Goal: Information Seeking & Learning: Learn about a topic

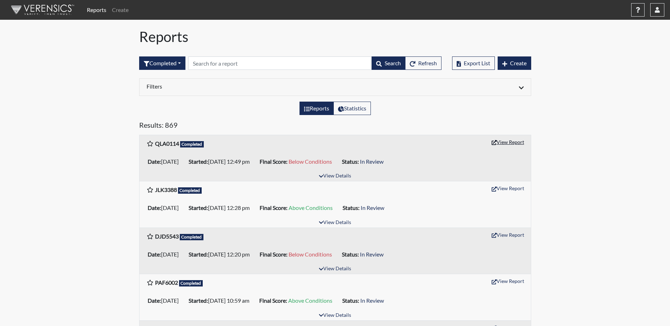
click at [509, 144] on button "View Report" at bounding box center [507, 142] width 39 height 11
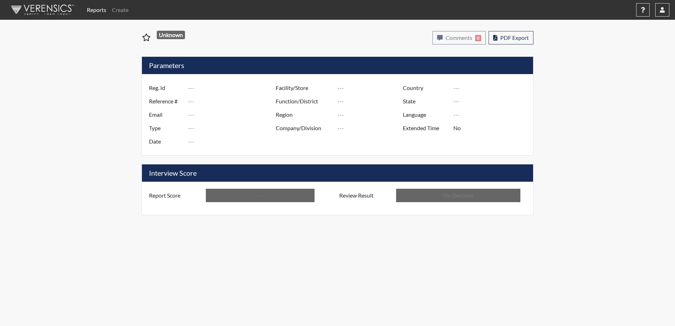
type input "QLA0114"
type input "50925"
type input "---"
type input "Corrections Pre-Employment"
type input "[DATE]"
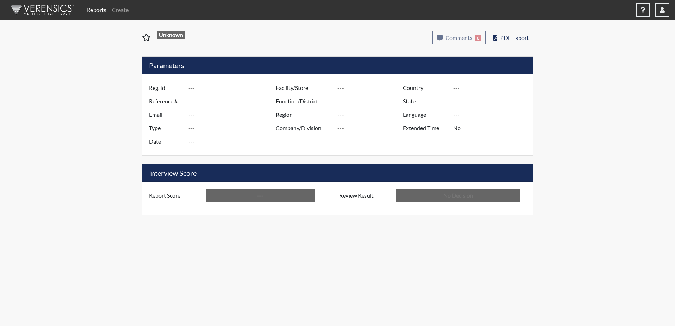
type input "Valdosta SP"
type input "[GEOGRAPHIC_DATA]"
type input "[US_STATE]"
type input "English"
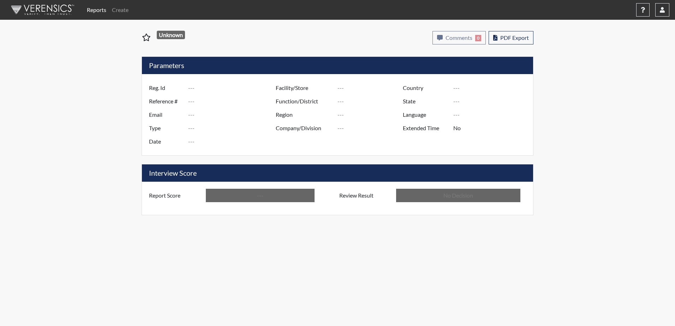
type input "Below Conditions"
type input "In Review"
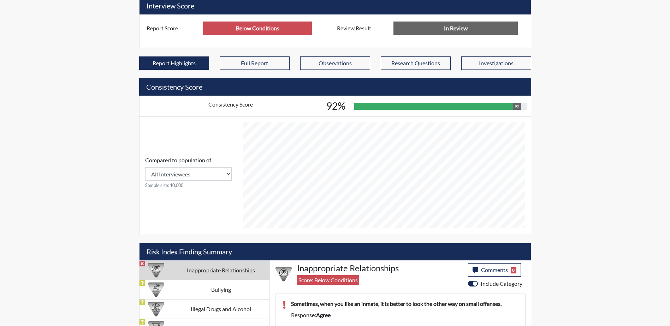
scroll to position [274, 0]
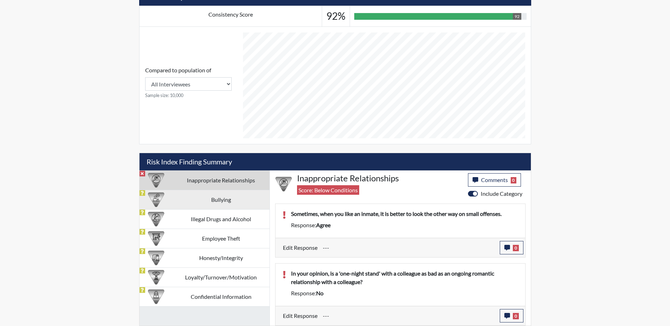
click at [204, 203] on td "Bullying" at bounding box center [221, 199] width 97 height 19
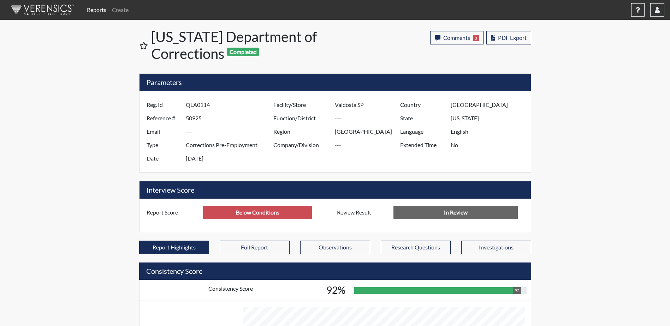
scroll to position [352942, 352766]
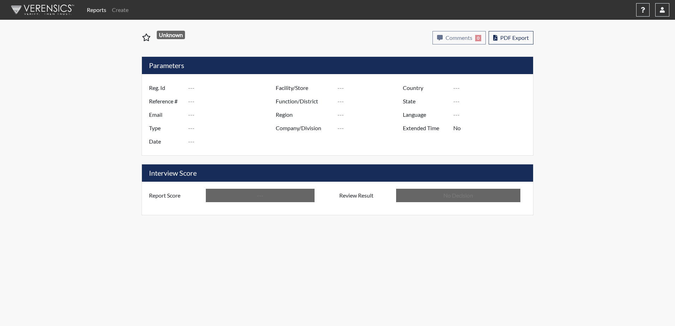
type input "QLA0114"
type input "50925"
type input "---"
type input "Corrections Pre-Employment"
type input "[DATE]"
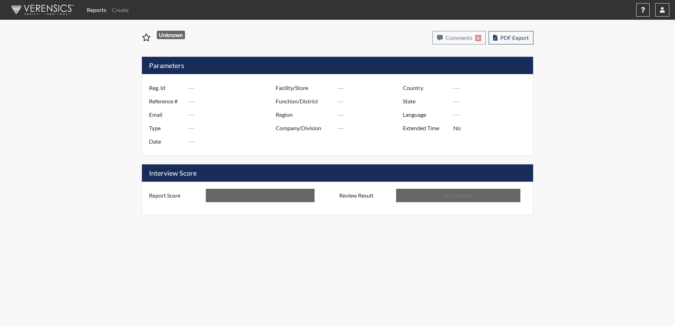
type input "Valdosta SP"
type input "[GEOGRAPHIC_DATA]"
type input "[US_STATE]"
type input "English"
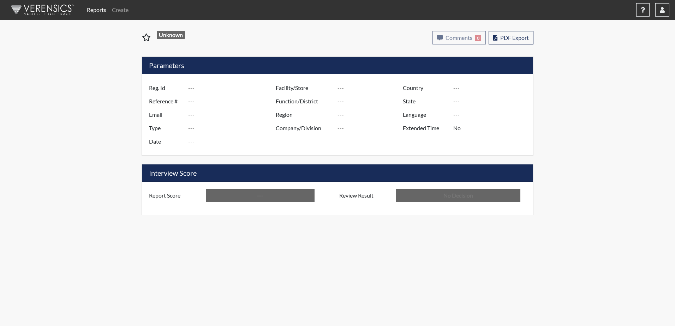
type input "Below Conditions"
type input "In Review"
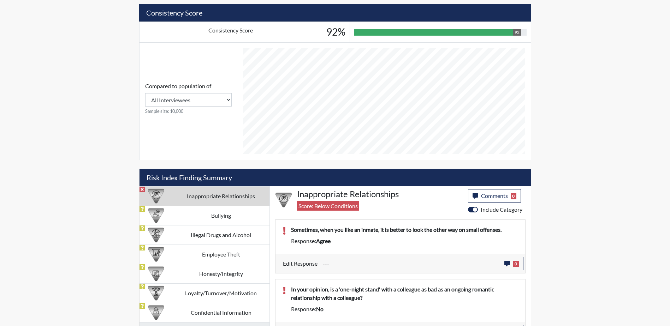
scroll to position [274, 0]
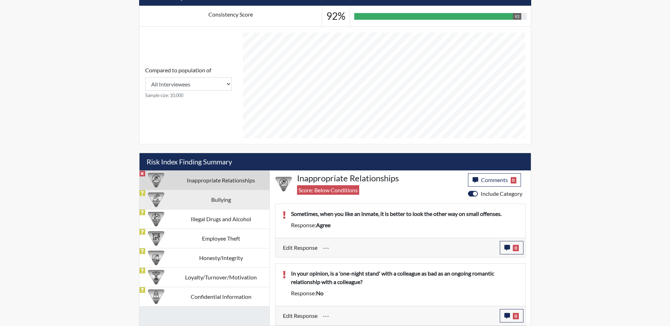
click at [211, 202] on td "Bullying" at bounding box center [221, 199] width 97 height 19
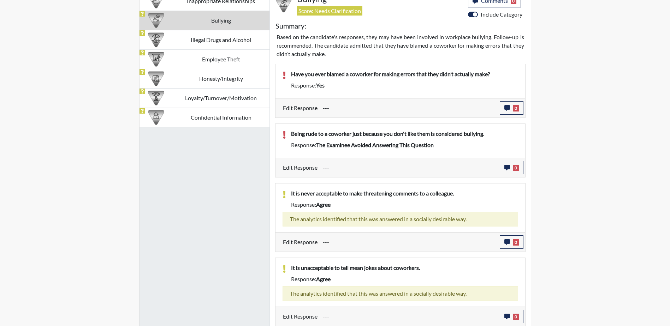
scroll to position [454, 0]
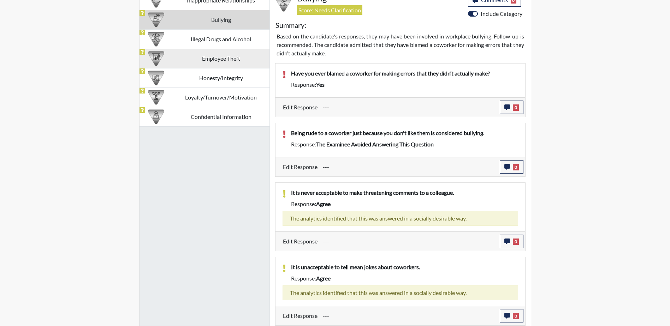
click at [215, 57] on td "Employee Theft" at bounding box center [221, 58] width 97 height 19
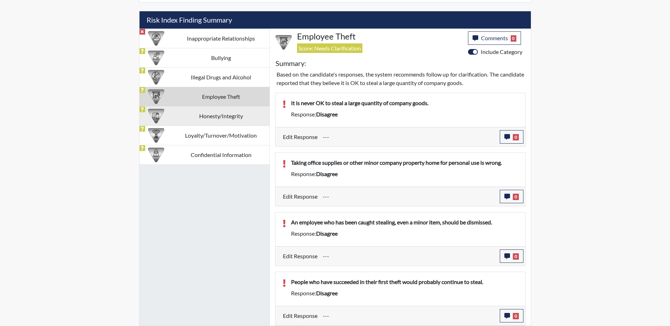
click at [229, 119] on td "Honesty/Integrity" at bounding box center [221, 115] width 97 height 19
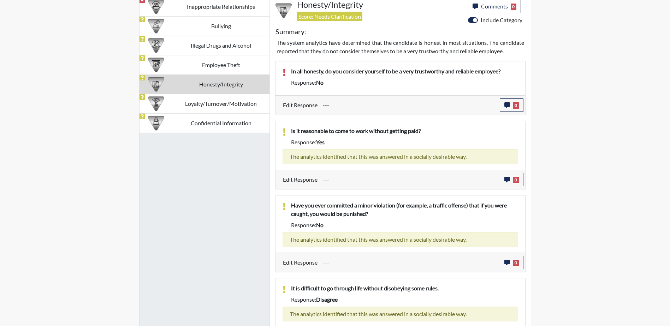
scroll to position [438, 0]
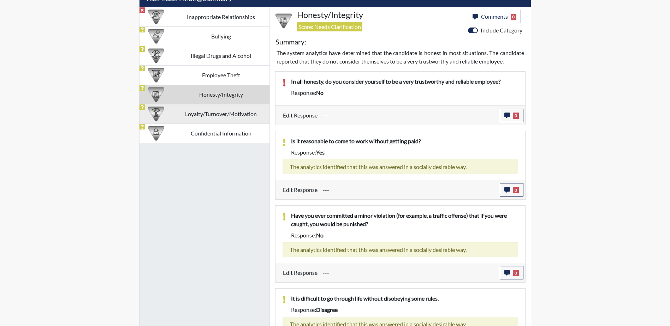
click at [214, 116] on td "Loyalty/Turnover/Motivation" at bounding box center [221, 113] width 97 height 19
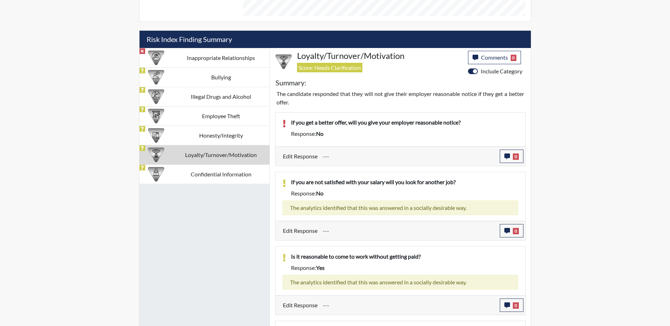
scroll to position [394, 0]
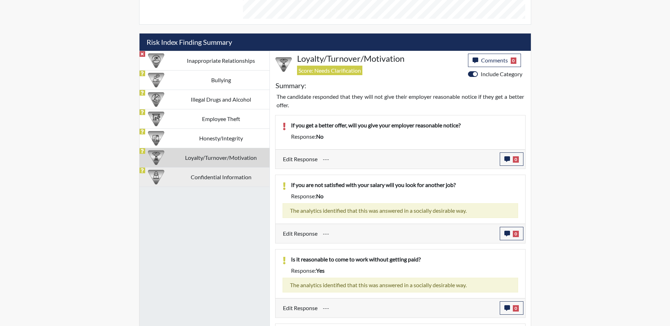
click at [217, 183] on td "Confidential Information" at bounding box center [221, 176] width 97 height 19
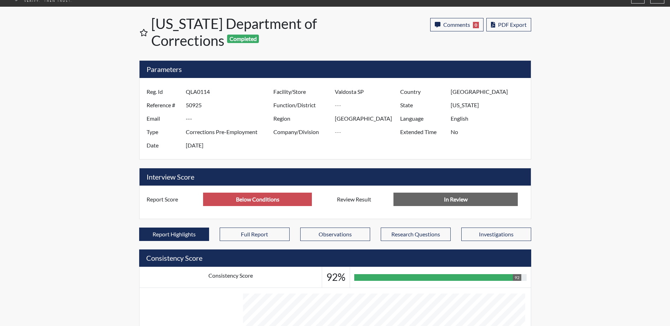
scroll to position [0, 0]
